Goal: Information Seeking & Learning: Learn about a topic

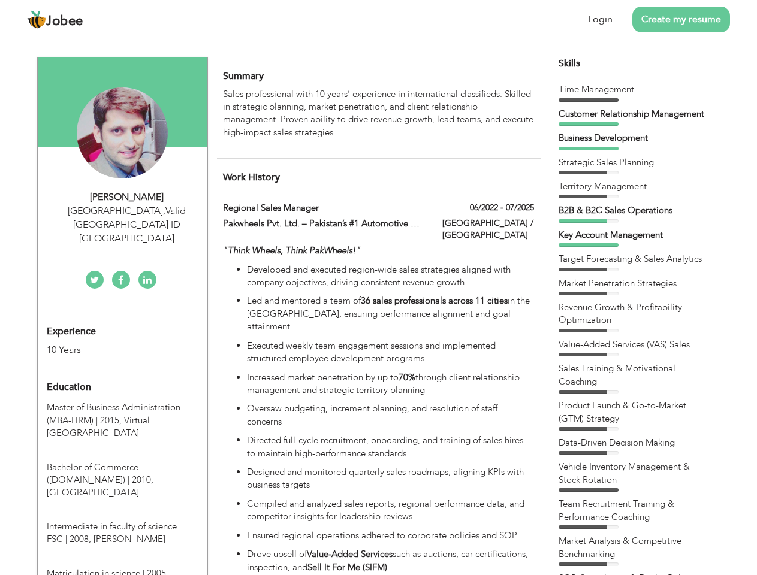
click at [122, 210] on div "[GEOGRAPHIC_DATA] , Valid [GEOGRAPHIC_DATA] ID [GEOGRAPHIC_DATA]" at bounding box center [127, 224] width 161 height 41
click at [127, 197] on div "[PERSON_NAME]" at bounding box center [127, 198] width 161 height 14
click at [127, 211] on div "[GEOGRAPHIC_DATA] , Valid [GEOGRAPHIC_DATA] ID [GEOGRAPHIC_DATA]" at bounding box center [127, 224] width 161 height 41
click at [122, 313] on div "Experience 10 Years" at bounding box center [108, 334] width 141 height 43
click at [108, 343] on div "10 Years" at bounding box center [108, 350] width 123 height 14
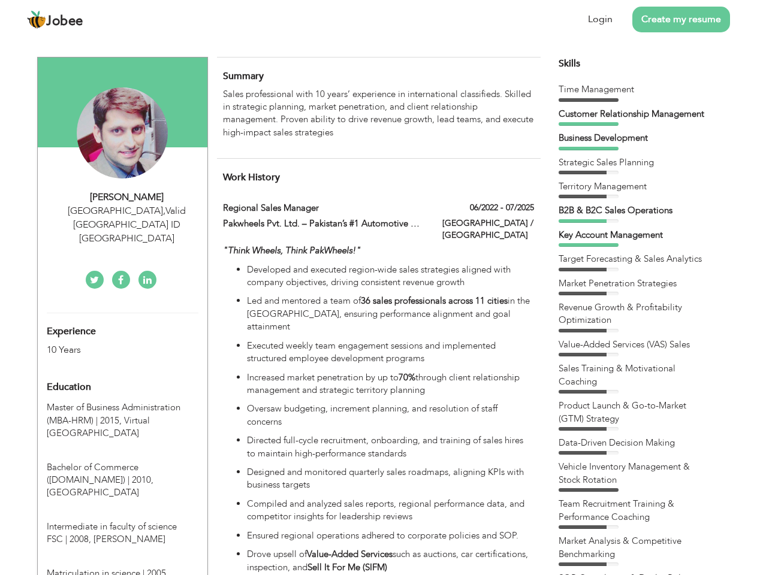
click at [122, 375] on div "Education" at bounding box center [108, 387] width 141 height 24
click at [122, 401] on span "Master of Business Administration (MBA-HRM) | 2015," at bounding box center [114, 413] width 134 height 25
click at [122, 461] on span "Bachelor of Commerce ([DOMAIN_NAME]) | 2010," at bounding box center [100, 473] width 107 height 25
click at [122, 521] on span "Intermediate in faculty of science FSC | 2008," at bounding box center [112, 533] width 130 height 25
click at [122, 567] on span "Matriculation in science | 2005," at bounding box center [108, 573] width 122 height 12
